Goal: Complete application form

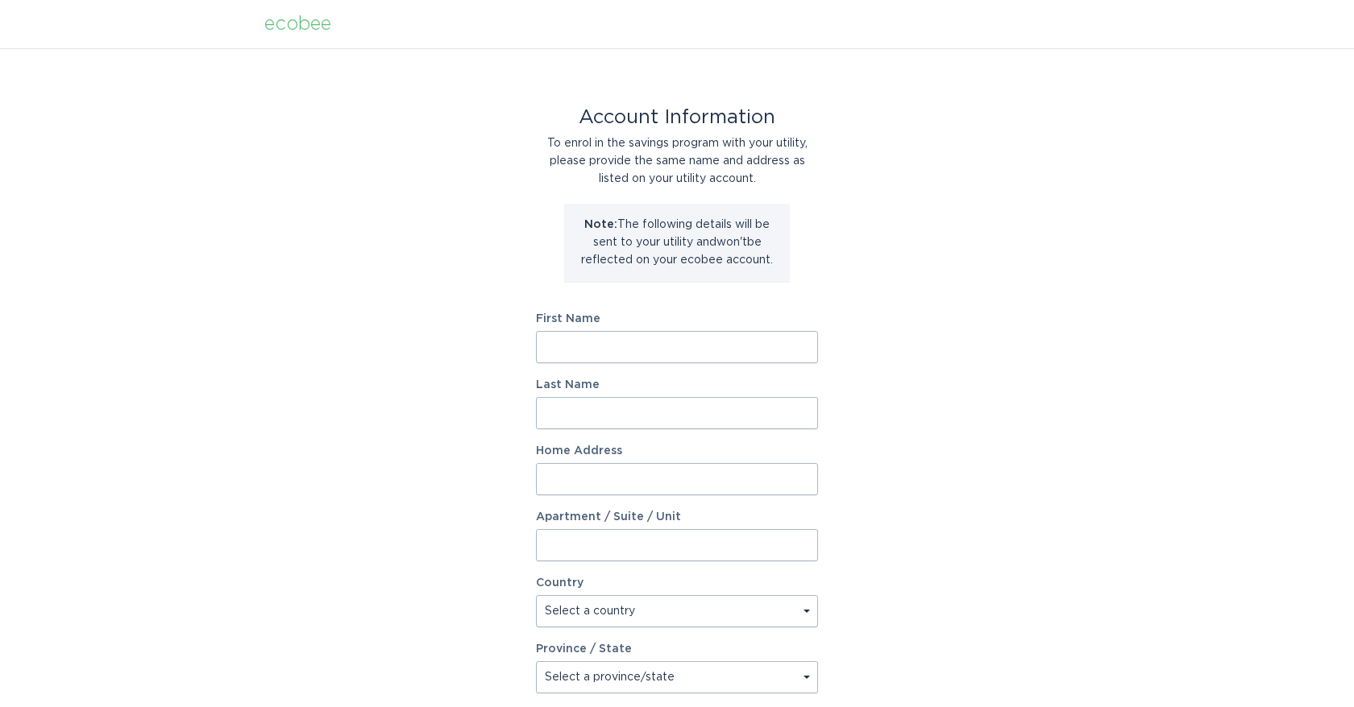
click at [602, 338] on input "First Name" at bounding box center [677, 347] width 282 height 32
type input "[PERSON_NAME]"
type input "Manyara"
type input "1211 Silverstone Pass"
select select "US"
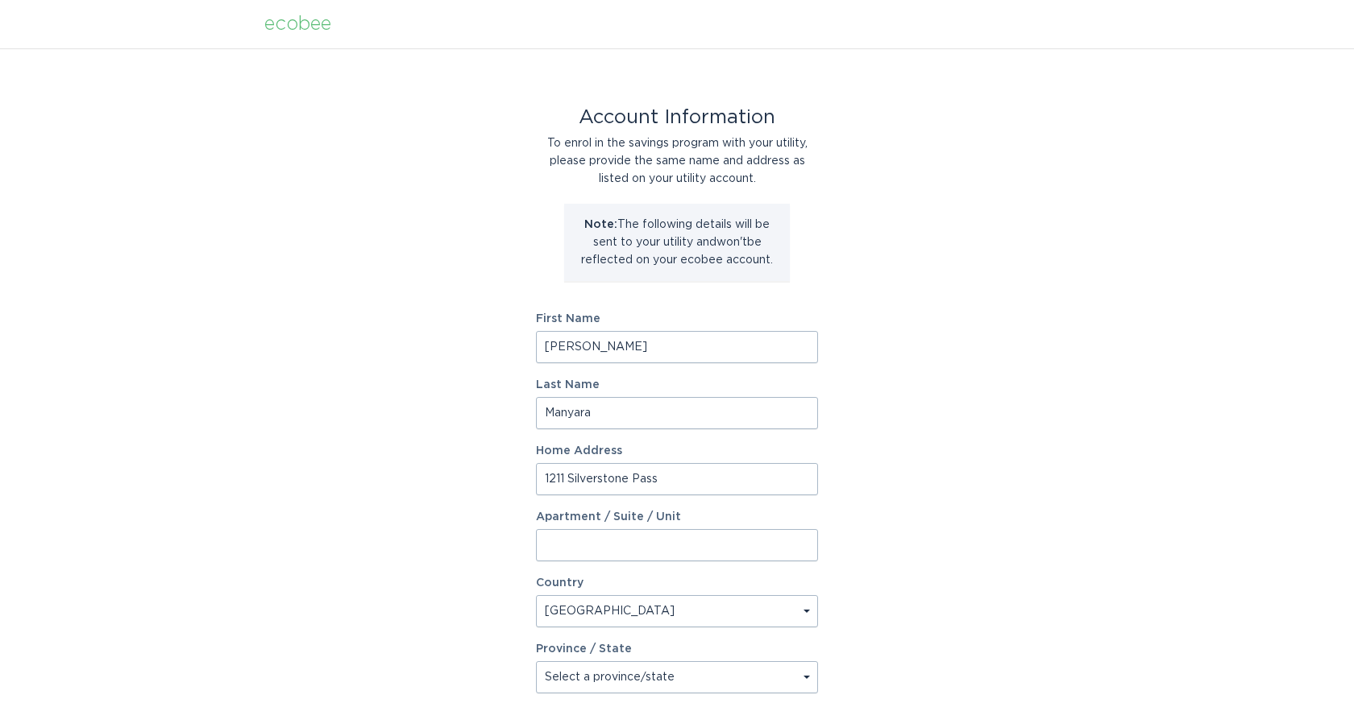
type input "[PERSON_NAME]"
type input "14580"
select select "NY"
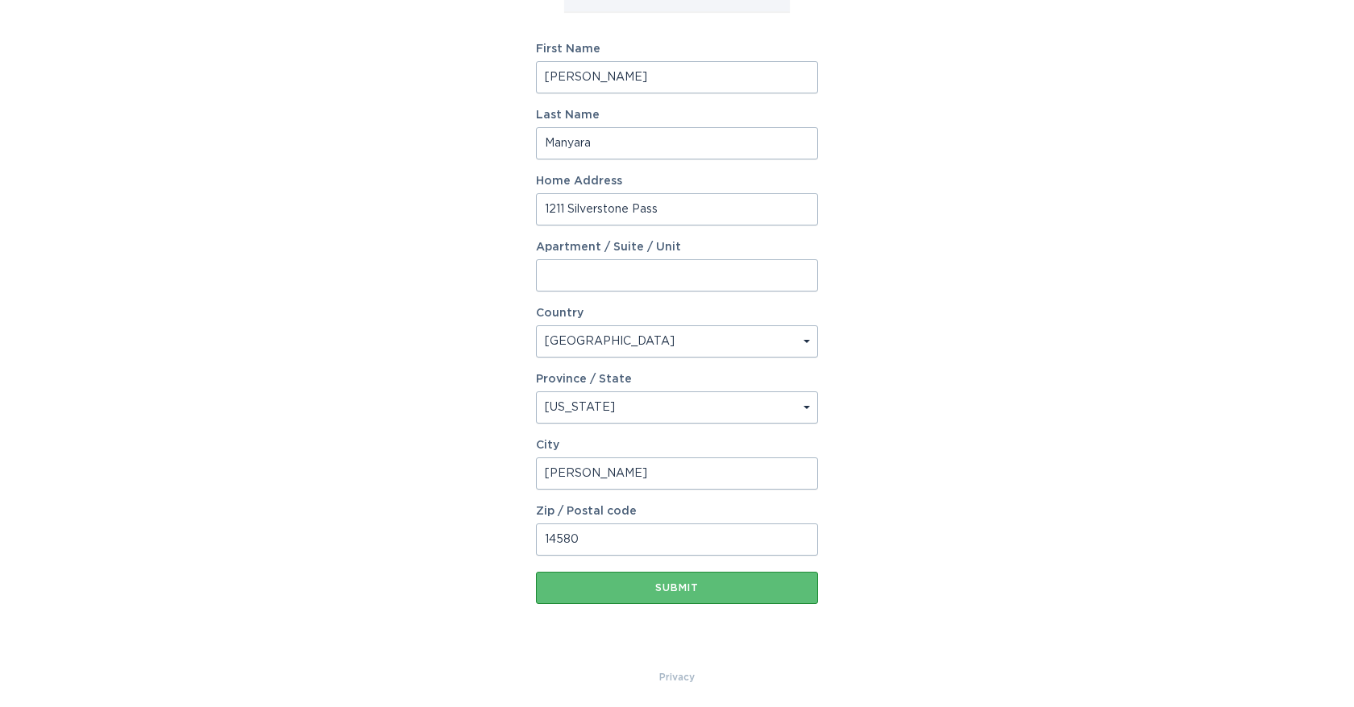
scroll to position [273, 0]
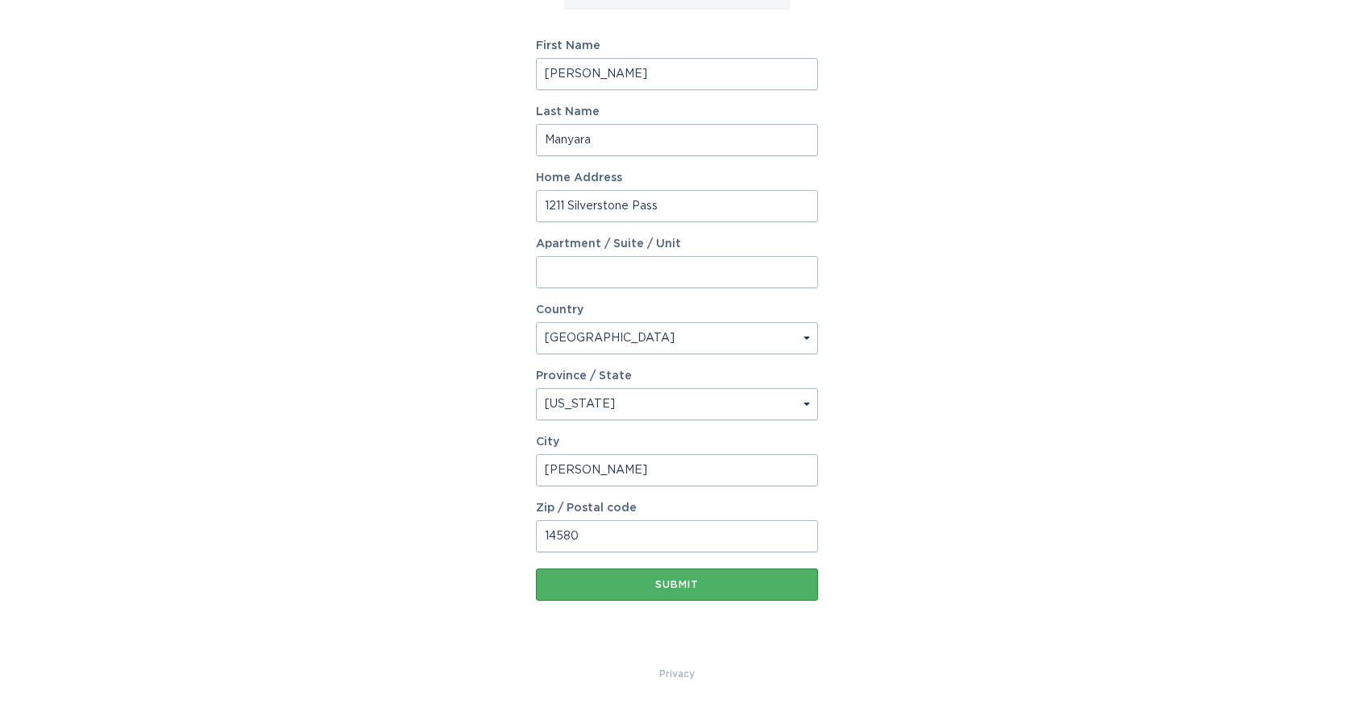
click at [764, 582] on div "Submit" at bounding box center [677, 585] width 266 height 10
